Goal: Task Accomplishment & Management: Manage account settings

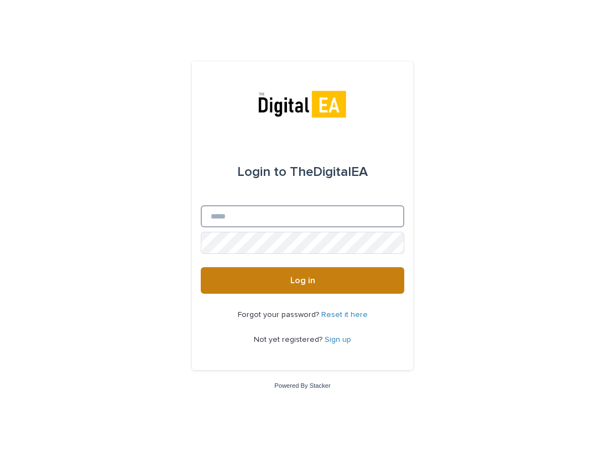
type input "**********"
click at [264, 282] on button "Log in" at bounding box center [303, 280] width 204 height 27
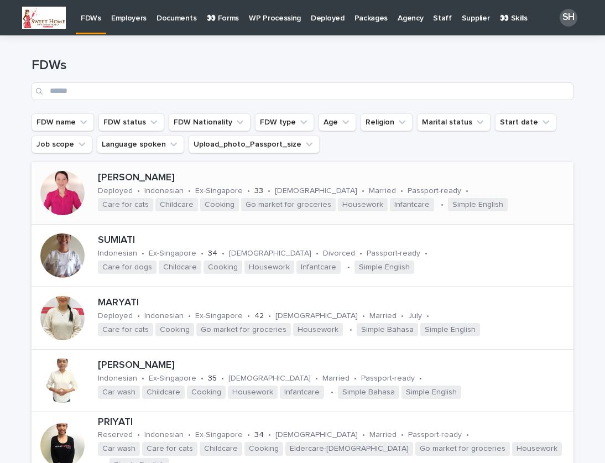
click at [135, 176] on p "[PERSON_NAME]" at bounding box center [333, 178] width 471 height 12
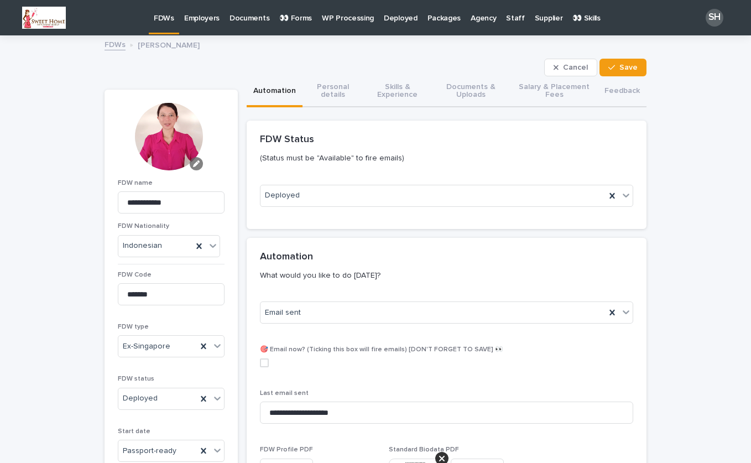
click at [193, 165] on icon "button" at bounding box center [196, 163] width 7 height 7
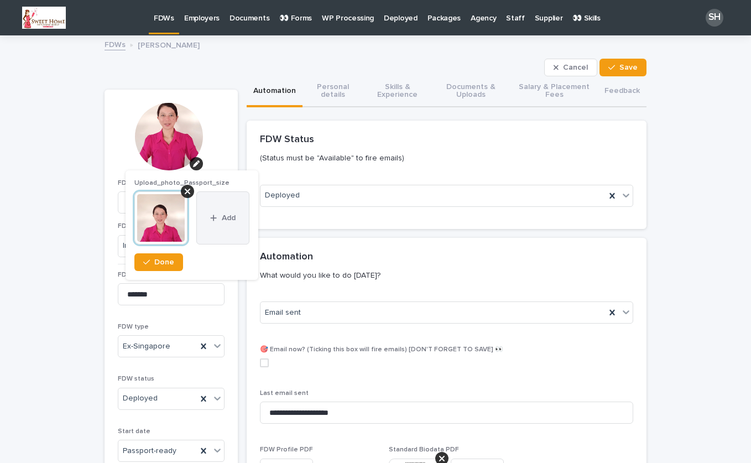
click at [205, 214] on button "Add" at bounding box center [222, 217] width 53 height 53
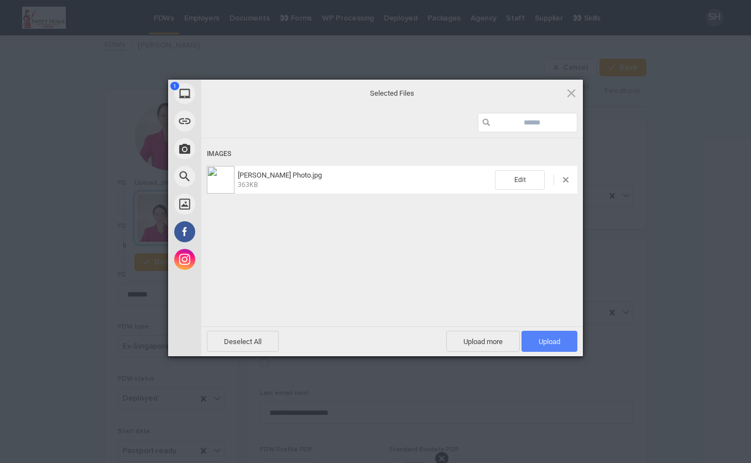
click at [570, 347] on span "Upload 1" at bounding box center [550, 341] width 56 height 21
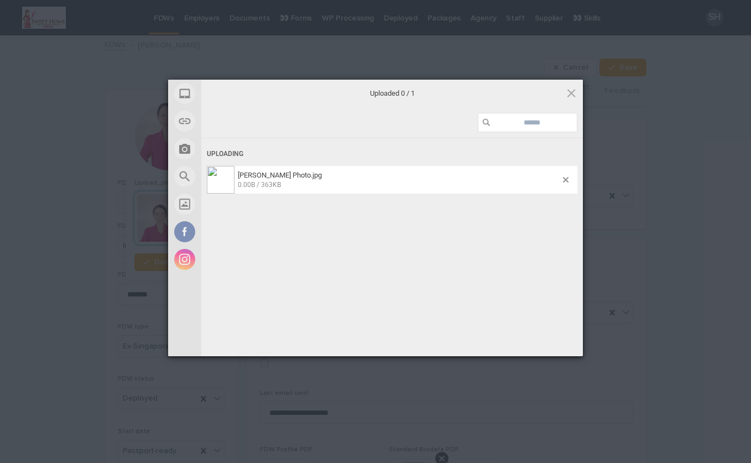
click at [605, 208] on div "My Device Link (URL) Take Photo Web Search Unsplash Facebook Instagram Uploaded…" at bounding box center [375, 231] width 751 height 463
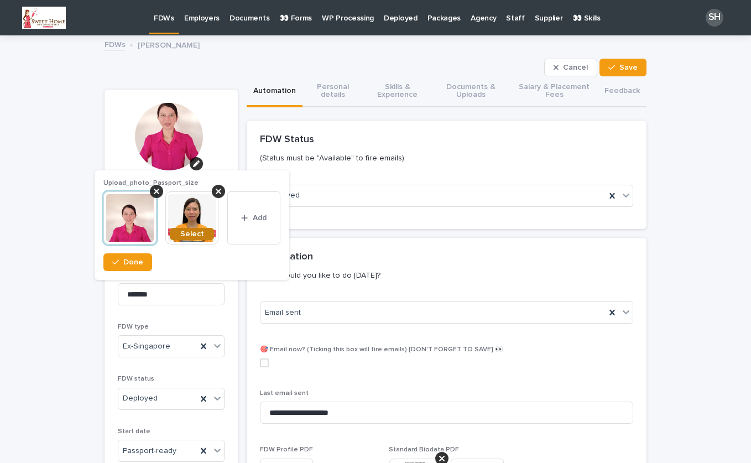
click at [192, 231] on span "Select" at bounding box center [192, 234] width 24 height 8
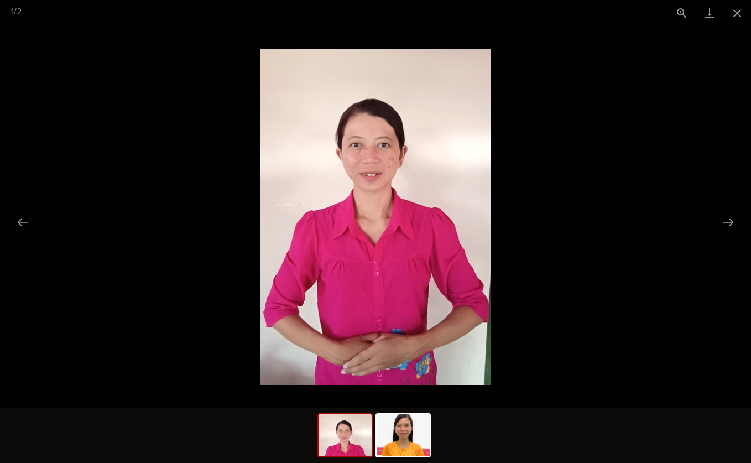
click at [605, 162] on picture at bounding box center [375, 217] width 751 height 382
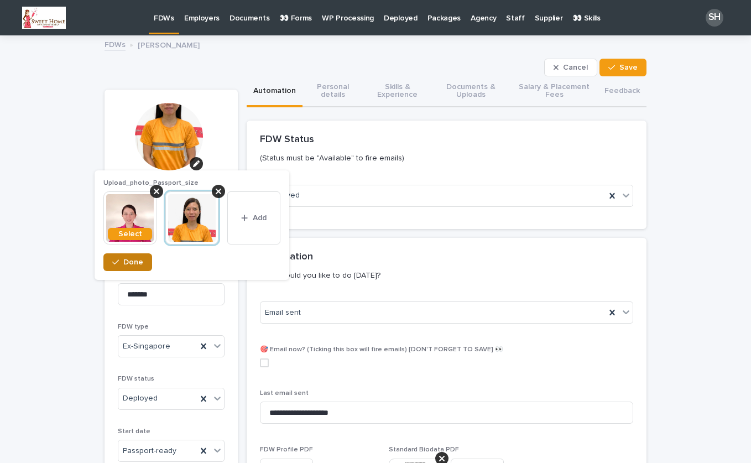
click at [138, 261] on span "Done" at bounding box center [133, 262] width 20 height 8
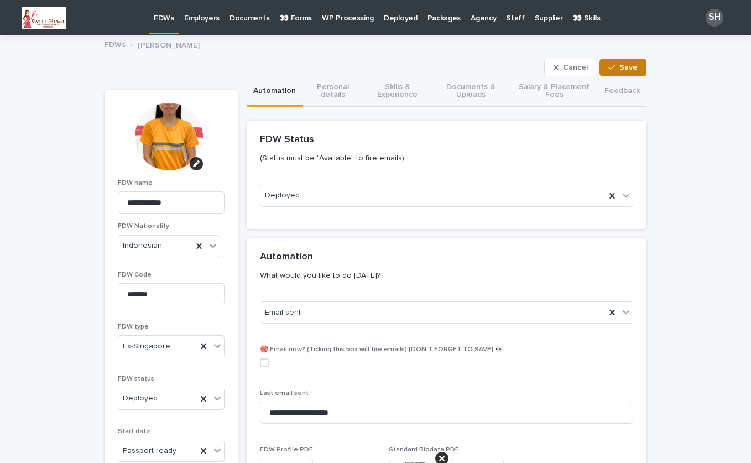
click at [605, 66] on span "Save" at bounding box center [629, 68] width 18 height 8
